Goal: Contribute content: Add original content to the website for others to see

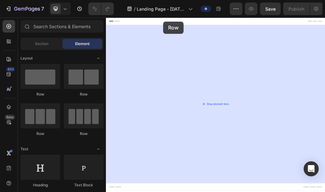
drag, startPoint x: 148, startPoint y: 94, endPoint x: 204, endPoint y: 24, distance: 89.1
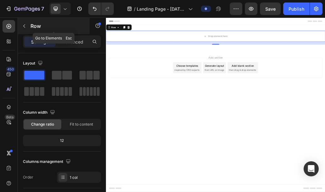
click at [24, 26] on icon "button" at bounding box center [24, 26] width 5 height 5
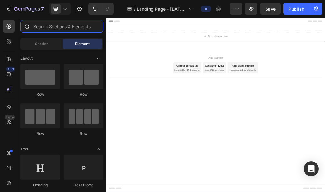
click at [47, 28] on input "text" at bounding box center [61, 26] width 83 height 13
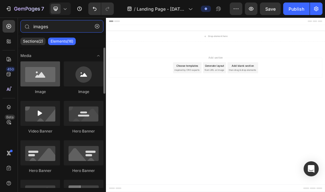
type input "images"
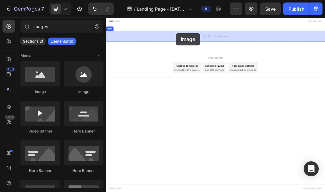
drag, startPoint x: 149, startPoint y: 101, endPoint x: 226, endPoint y: 45, distance: 95.0
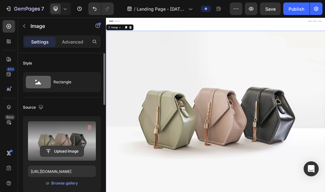
click at [47, 150] on input "file" at bounding box center [61, 151] width 43 height 11
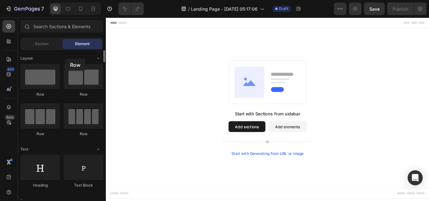
drag, startPoint x: 30, startPoint y: 79, endPoint x: 76, endPoint y: 54, distance: 52.7
drag, startPoint x: 80, startPoint y: 51, endPoint x: 50, endPoint y: 57, distance: 31.1
drag, startPoint x: 50, startPoint y: 57, endPoint x: 48, endPoint y: 60, distance: 3.7
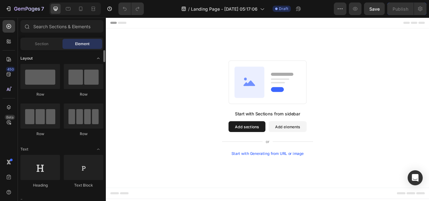
click at [49, 146] on div "Layout" at bounding box center [61, 149] width 83 height 6
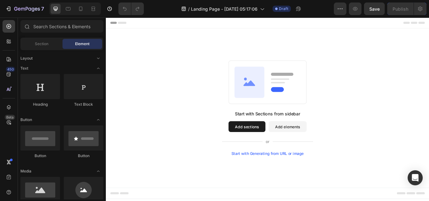
click at [82, 43] on span "Element" at bounding box center [82, 44] width 14 height 6
drag, startPoint x: 104, startPoint y: 61, endPoint x: 102, endPoint y: 53, distance: 7.6
click at [102, 53] on div at bounding box center [103, 56] width 3 height 12
drag, startPoint x: 102, startPoint y: 53, endPoint x: 102, endPoint y: 41, distance: 11.9
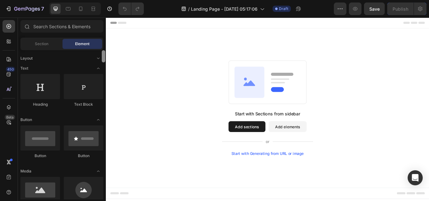
click at [102, 41] on div "Sections(18) Elements(83) Section Element Hero Section Product Detail Brands Tr…" at bounding box center [62, 110] width 88 height 180
drag, startPoint x: 102, startPoint y: 59, endPoint x: 103, endPoint y: 56, distance: 3.3
click at [103, 56] on div at bounding box center [103, 56] width 3 height 12
drag, startPoint x: 104, startPoint y: 58, endPoint x: 105, endPoint y: 37, distance: 21.1
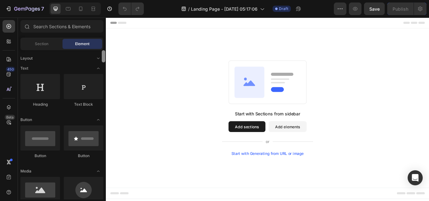
click at [105, 37] on div "Sections(18) Elements(83) Section Element Hero Section Product Detail Brands Tr…" at bounding box center [62, 110] width 88 height 180
drag, startPoint x: 105, startPoint y: 37, endPoint x: 35, endPoint y: 58, distance: 72.7
click at [35, 58] on div "Sections(18) Elements(83) Section Element Hero Section Product Detail Brands Tr…" at bounding box center [62, 110] width 88 height 180
click at [35, 58] on div "Layout" at bounding box center [61, 58] width 83 height 6
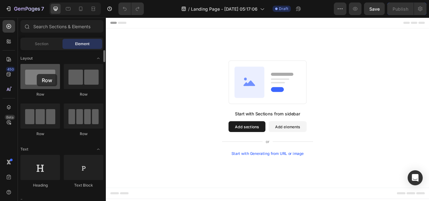
drag, startPoint x: 37, startPoint y: 74, endPoint x: 47, endPoint y: 74, distance: 10.0
click at [47, 74] on div at bounding box center [40, 76] width 40 height 25
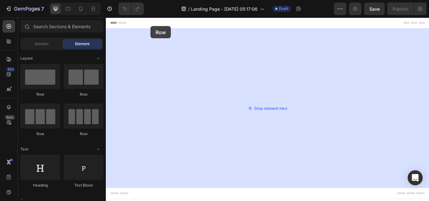
drag, startPoint x: 153, startPoint y: 92, endPoint x: 158, endPoint y: 28, distance: 64.2
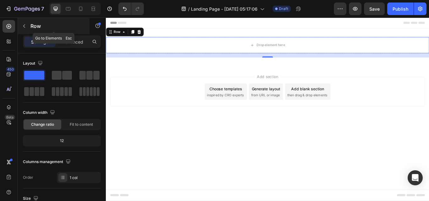
click at [24, 29] on button "button" at bounding box center [24, 26] width 10 height 10
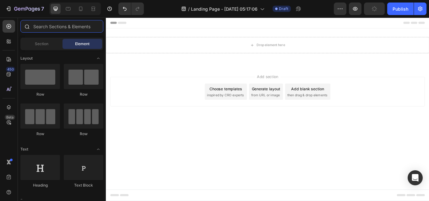
click at [47, 28] on input "text" at bounding box center [61, 26] width 83 height 13
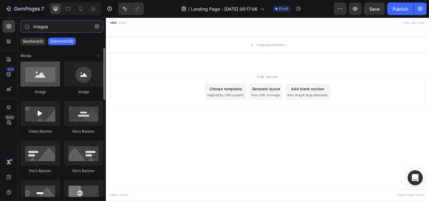
type input "images"
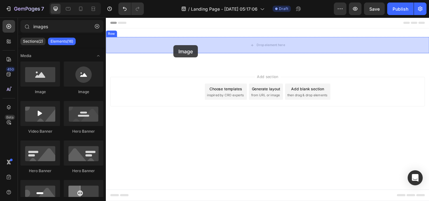
drag, startPoint x: 145, startPoint y: 93, endPoint x: 185, endPoint y: 50, distance: 58.4
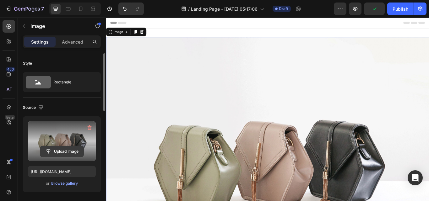
click at [49, 149] on input "file" at bounding box center [61, 151] width 43 height 11
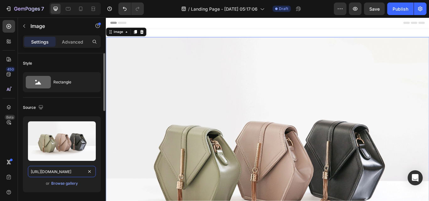
paste input "[DOMAIN_NAME][URL][DOMAIN_NAME][DOMAIN_NAME]"
type input "[URL][DOMAIN_NAME][DOMAIN_NAME][DOMAIN_NAME]"
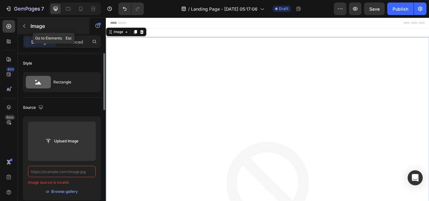
click at [23, 30] on button "button" at bounding box center [24, 26] width 10 height 10
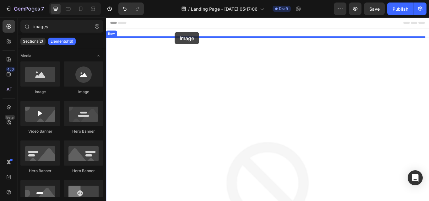
drag, startPoint x: 145, startPoint y: 89, endPoint x: 186, endPoint y: 35, distance: 68.3
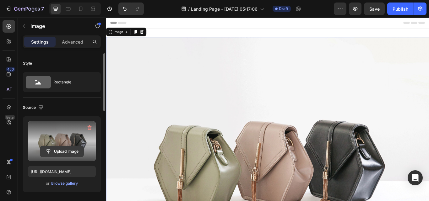
click at [46, 151] on input "file" at bounding box center [61, 151] width 43 height 11
click at [46, 154] on input "file" at bounding box center [61, 151] width 43 height 11
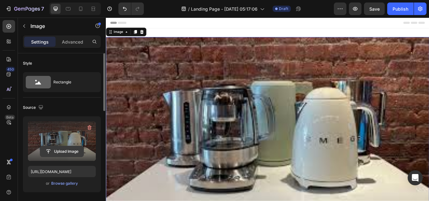
click at [45, 149] on input "file" at bounding box center [61, 151] width 43 height 11
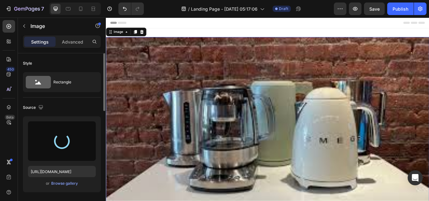
type input "[URL][DOMAIN_NAME]"
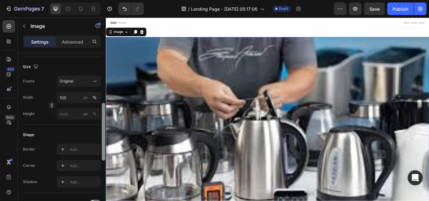
scroll to position [145, 0]
drag, startPoint x: 103, startPoint y: 88, endPoint x: 84, endPoint y: 139, distance: 54.2
click at [84, 139] on div "Style Rectangle Source Upload Image [URL][DOMAIN_NAME] or Browse gallery Size F…" at bounding box center [62, 136] width 88 height 166
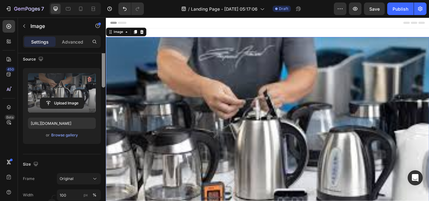
scroll to position [0, 0]
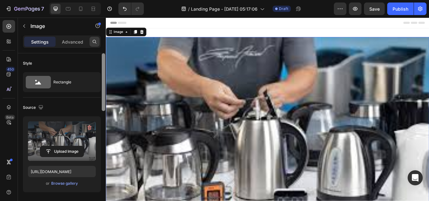
drag, startPoint x: 105, startPoint y: 119, endPoint x: 91, endPoint y: 43, distance: 76.6
click at [91, 43] on div "Settings Advanced Style Rectangle Source Upload Image [URL][DOMAIN_NAME] or Bro…" at bounding box center [62, 127] width 88 height 184
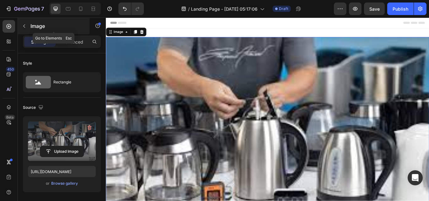
click at [23, 25] on icon "button" at bounding box center [24, 26] width 5 height 5
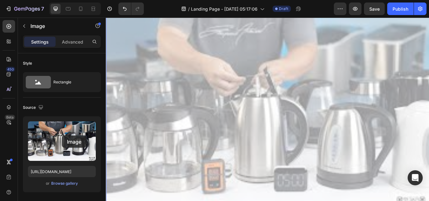
scroll to position [33, 0]
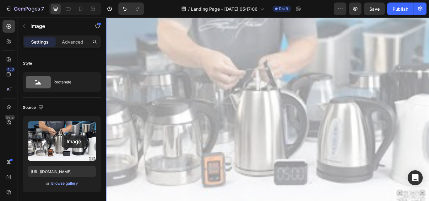
drag, startPoint x: 106, startPoint y: 114, endPoint x: 168, endPoint y: 153, distance: 73.0
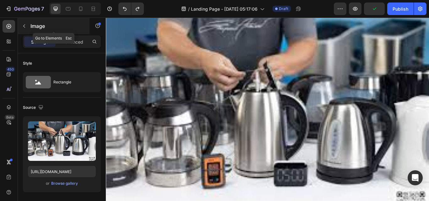
click at [24, 27] on icon "button" at bounding box center [24, 25] width 2 height 3
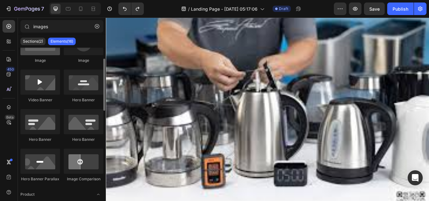
scroll to position [0, 0]
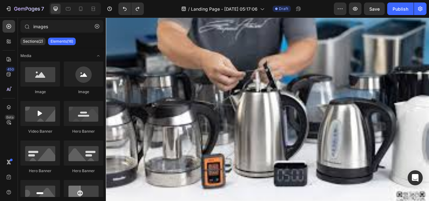
click at [67, 39] on p "Elements(16)" at bounding box center [62, 41] width 23 height 5
drag, startPoint x: 77, startPoint y: 145, endPoint x: 51, endPoint y: 129, distance: 30.7
click at [68, 26] on input "images" at bounding box center [61, 26] width 83 height 13
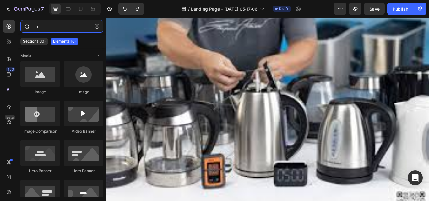
type input "i"
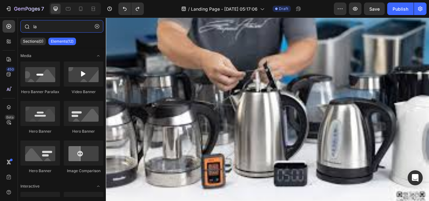
type input "l"
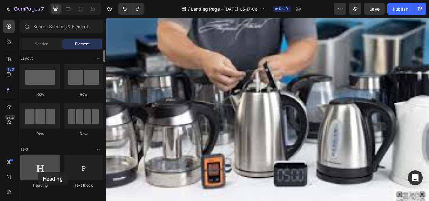
click at [38, 173] on div at bounding box center [40, 167] width 40 height 25
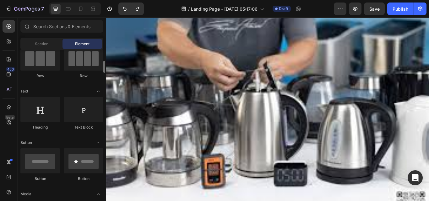
scroll to position [67, 0]
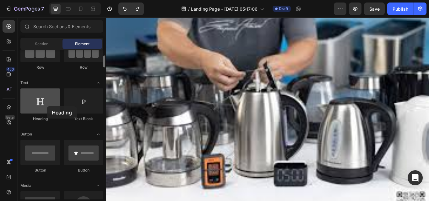
click at [47, 106] on div at bounding box center [40, 101] width 40 height 25
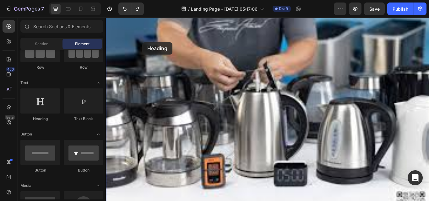
drag, startPoint x: 153, startPoint y: 124, endPoint x: 148, endPoint y: 46, distance: 77.7
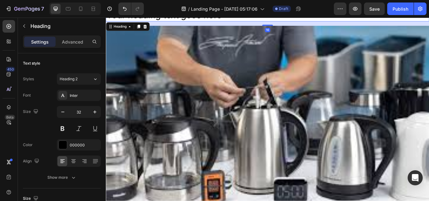
click at [148, 46] on img at bounding box center [294, 152] width 377 height 251
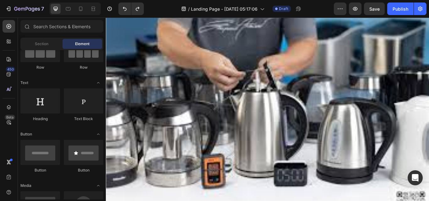
scroll to position [0, 0]
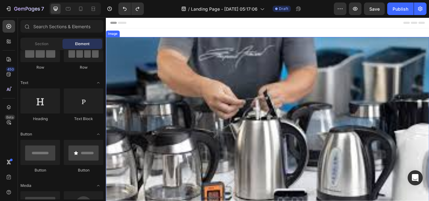
click at [220, 95] on img at bounding box center [294, 166] width 377 height 251
